Goal: Find specific page/section

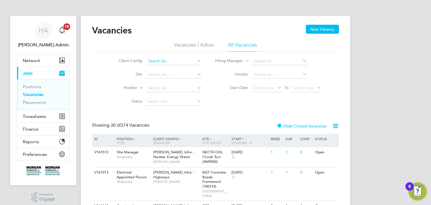
click at [162, 59] on input at bounding box center [173, 61] width 55 height 8
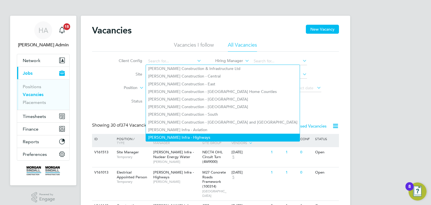
click at [182, 134] on li "[PERSON_NAME] Infra - Highways" at bounding box center [223, 138] width 154 height 8
type input "[PERSON_NAME] Infra - Highways"
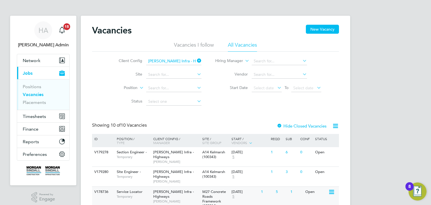
click at [179, 189] on div "Morgan Sindall Infra - Highways Adrian Abel" at bounding box center [176, 196] width 49 height 19
